Goal: Information Seeking & Learning: Learn about a topic

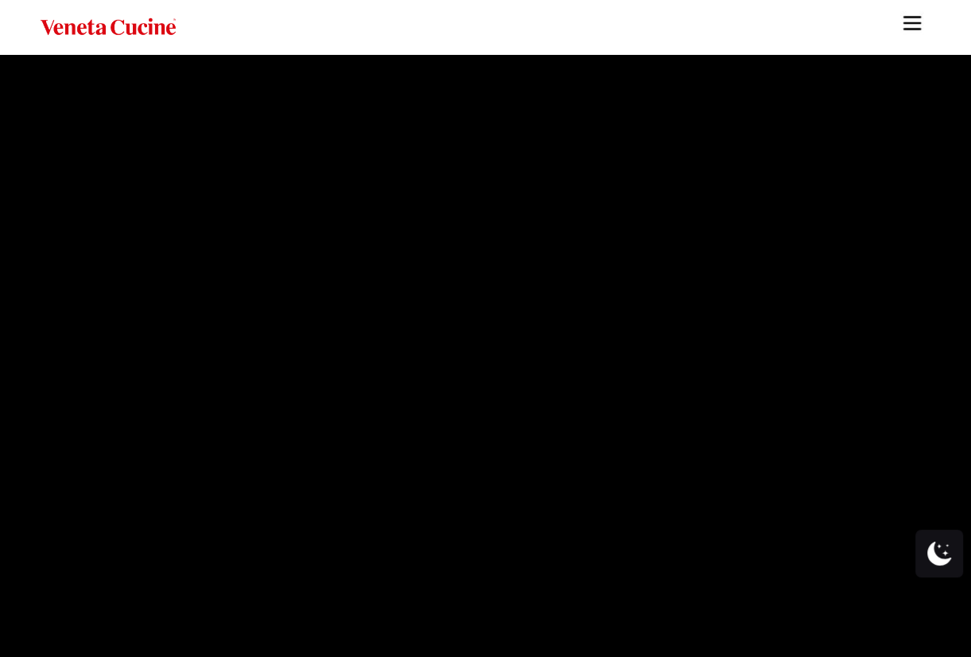
click at [920, 23] on img "대지" at bounding box center [913, 23] width 24 height 24
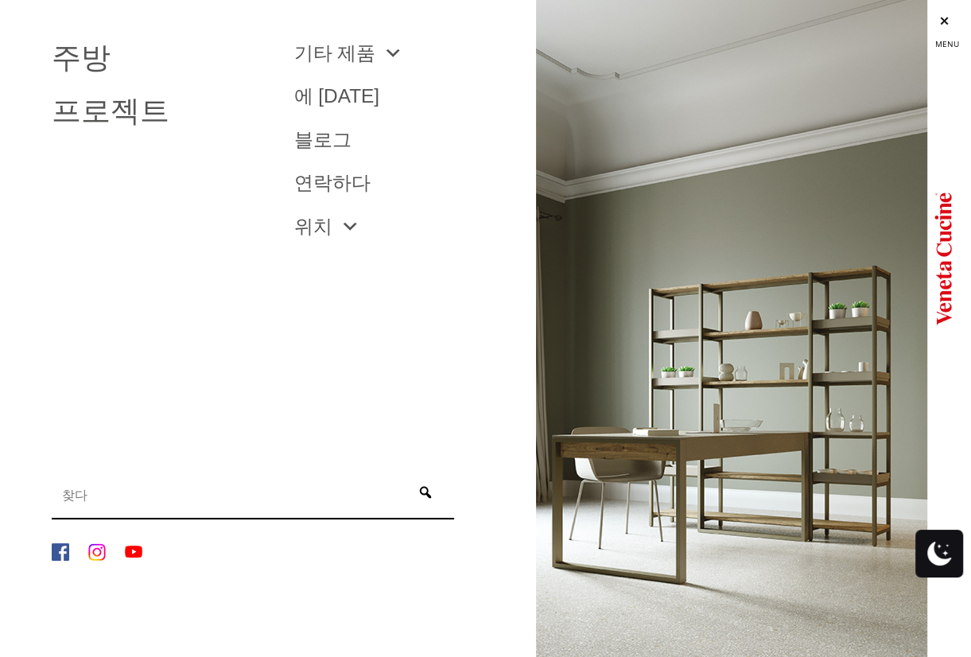
click at [312, 114] on li "에 [DATE]" at bounding box center [403, 96] width 242 height 43
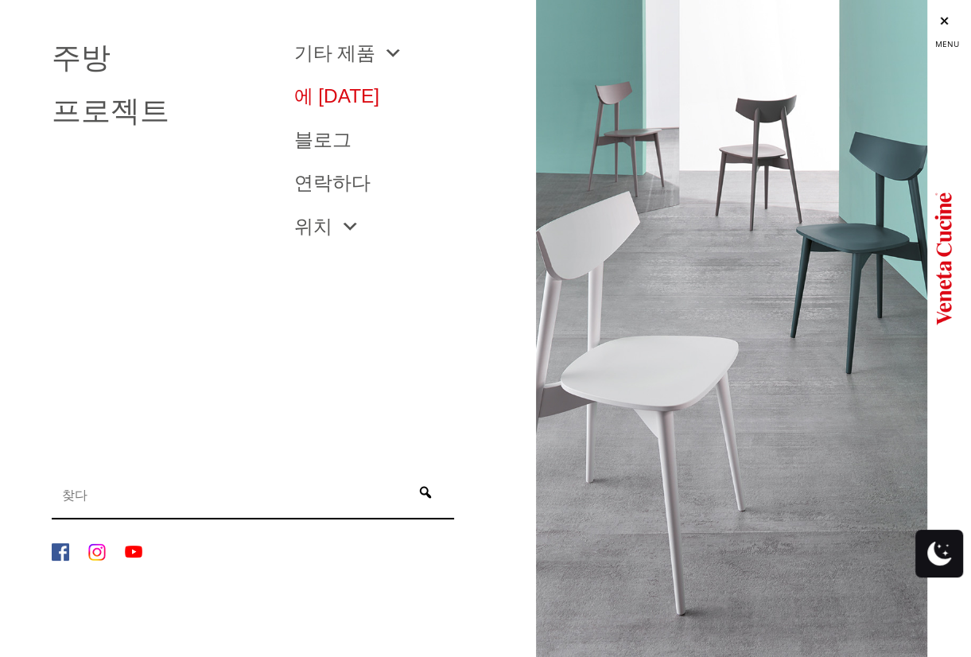
click at [321, 96] on font "에 [DATE]" at bounding box center [337, 95] width 86 height 21
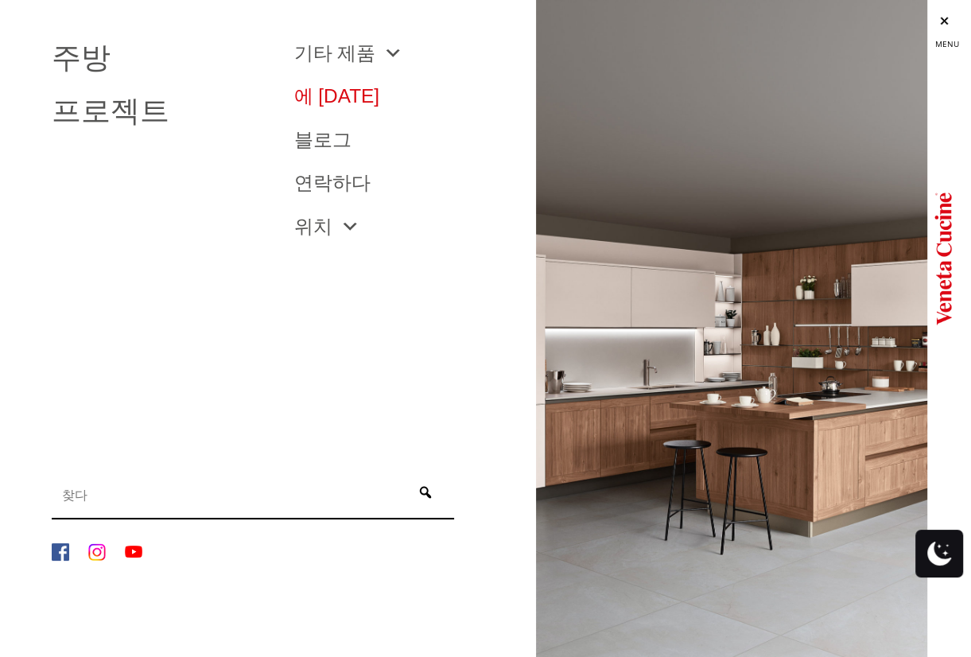
scroll to position [96, 0]
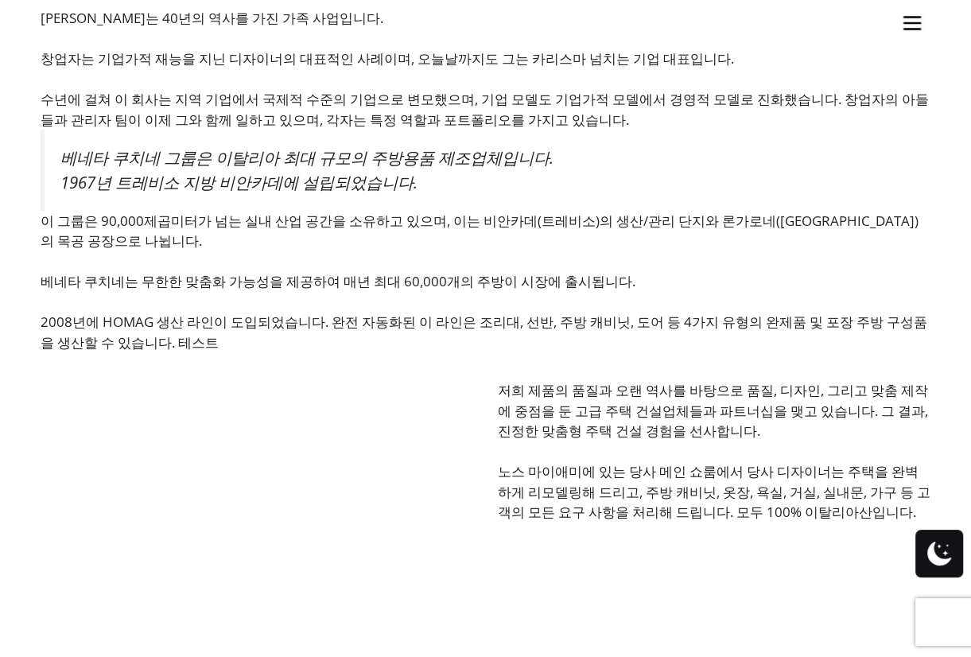
scroll to position [398, 0]
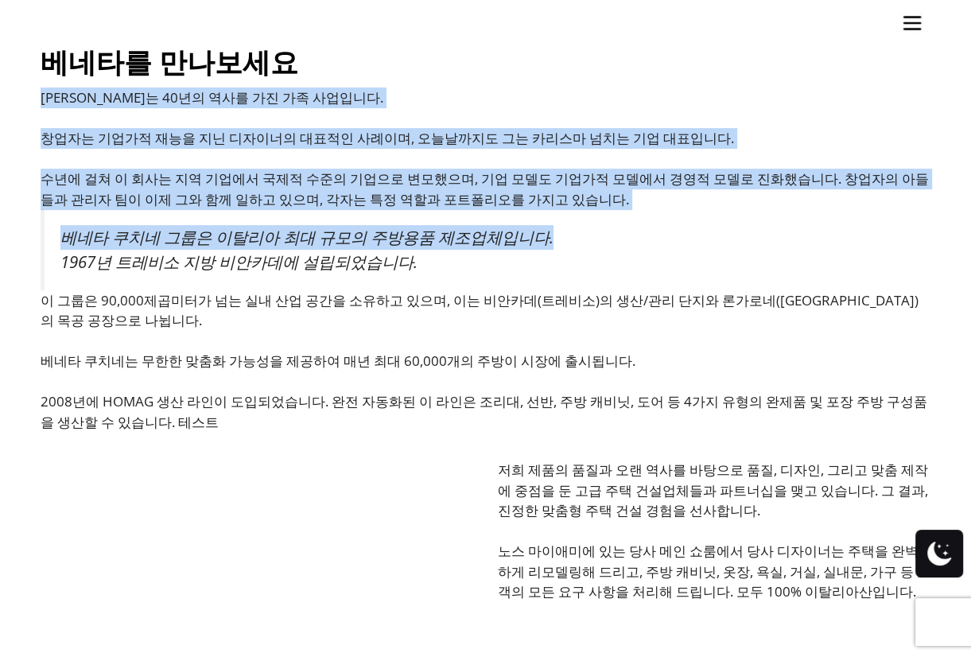
drag, startPoint x: 360, startPoint y: 45, endPoint x: 589, endPoint y: 224, distance: 290.1
click at [593, 224] on div "베네타를 만나보세요 베네타 쿠치네는 40년의 역사를 가진 가족 사업입니다. 창업자는 기업가적 재능을 지닌 디자이너의 대표적인 사례이며, 오늘날…" at bounding box center [486, 234] width 891 height 396
